Goal: Task Accomplishment & Management: Use online tool/utility

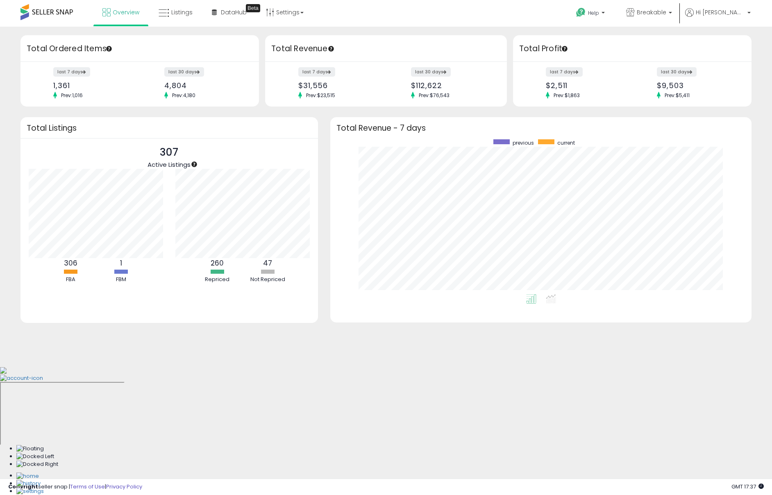
scroll to position [155, 405]
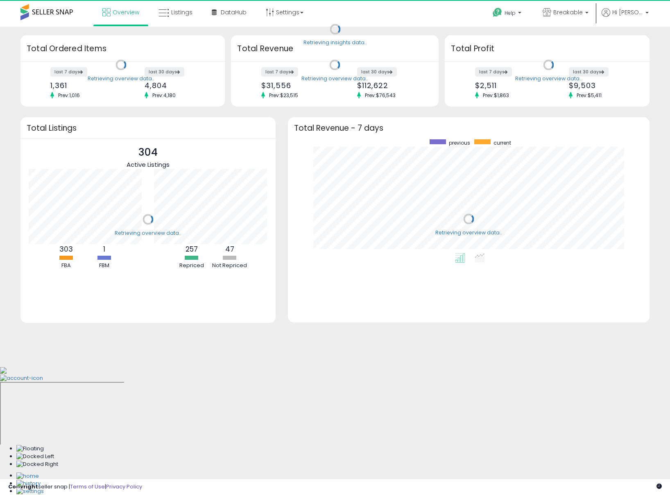
scroll to position [114, 345]
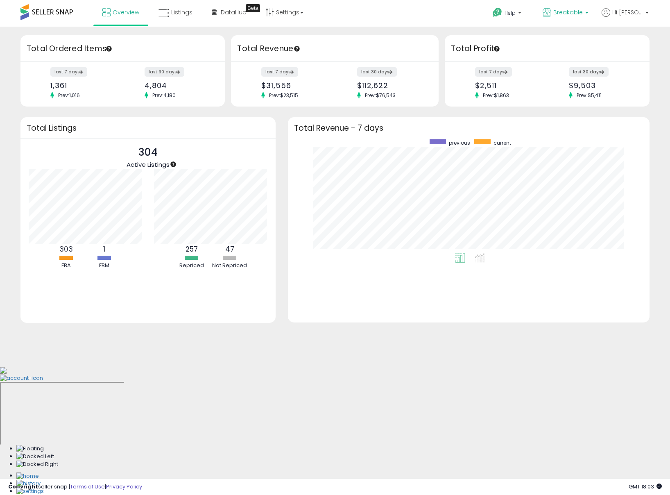
click at [572, 16] on span "Breakable" at bounding box center [567, 12] width 29 height 8
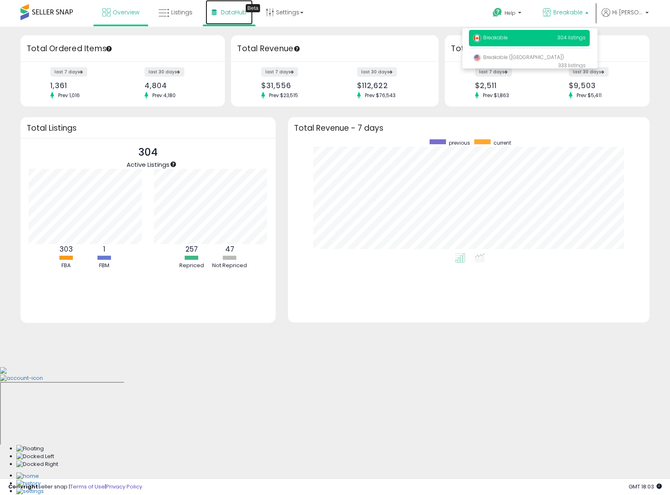
click at [206, 11] on link "DataHub Beta" at bounding box center [229, 12] width 47 height 25
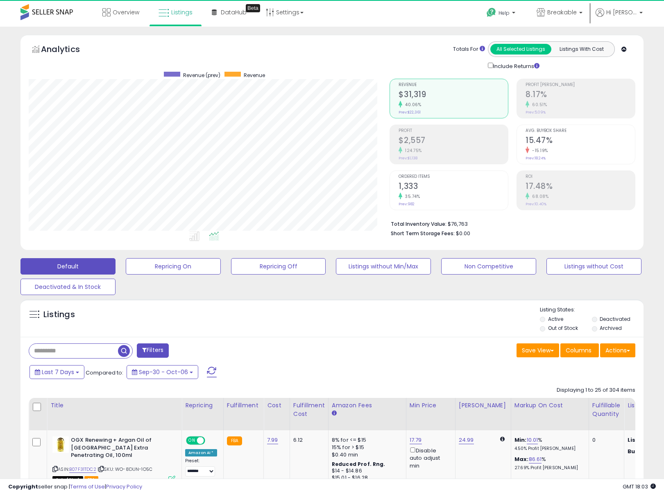
scroll to position [168, 361]
click at [563, 10] on span "Breakable" at bounding box center [561, 12] width 29 height 8
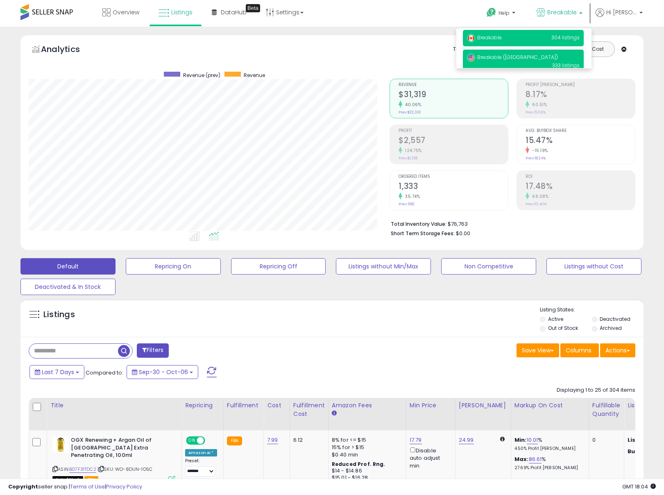
click at [516, 59] on p "Breakable (US) 333 listings" at bounding box center [523, 61] width 121 height 23
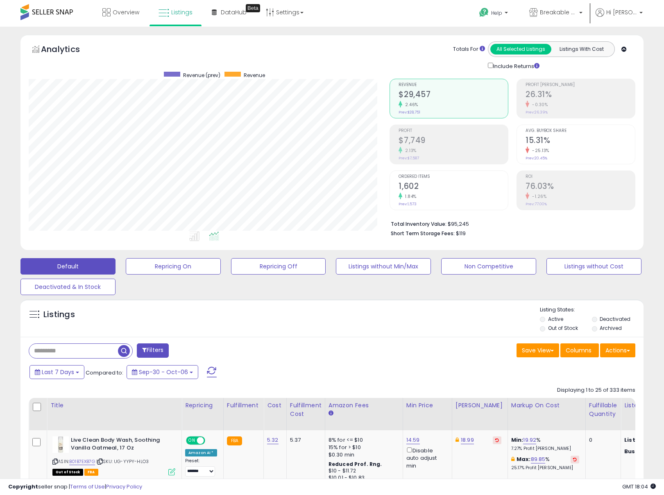
scroll to position [168, 361]
drag, startPoint x: 473, startPoint y: 222, endPoint x: 449, endPoint y: 224, distance: 23.4
click at [449, 224] on li "Total Inventory Value: $95,245" at bounding box center [510, 223] width 238 height 10
copy li "95,245"
